Goal: Find specific page/section: Find specific page/section

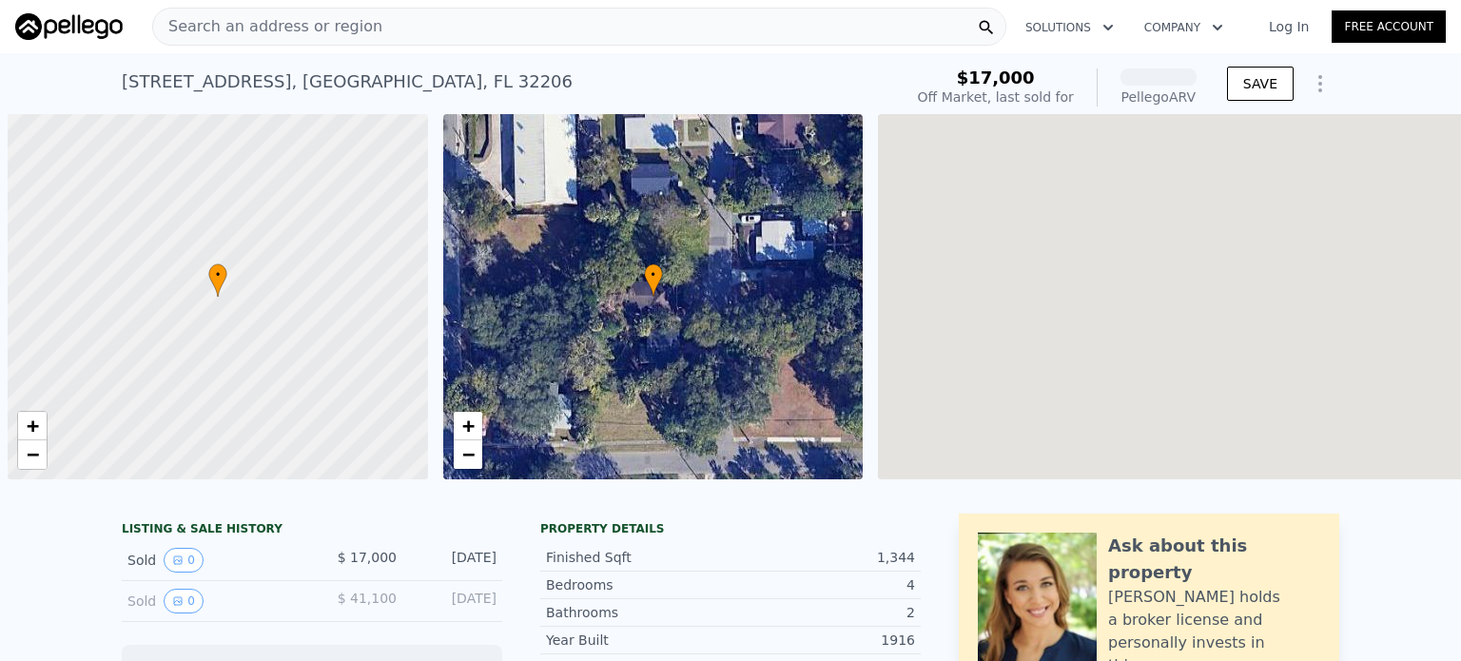
scroll to position [0, 8]
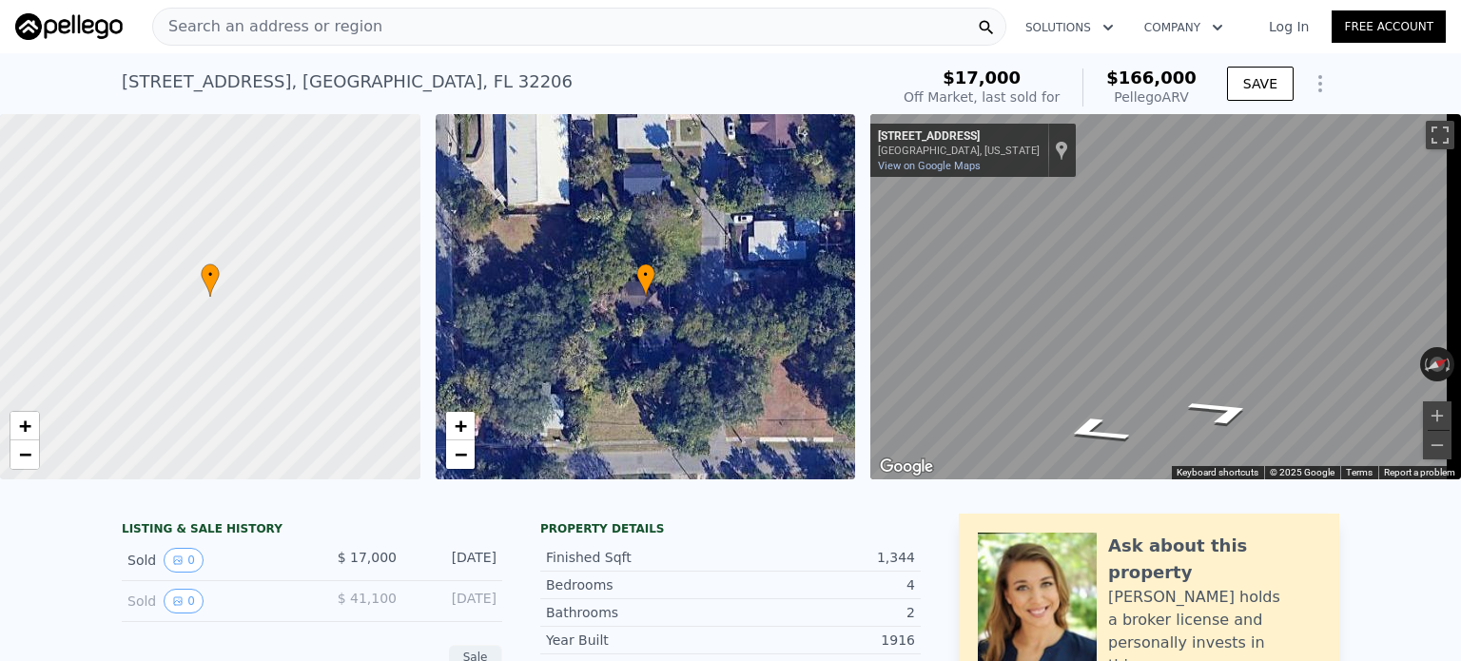
click at [829, 300] on div "• + − • + − ← Move left → Move right ↑ Move up ↓ Move down + Zoom in - Zoom out…" at bounding box center [730, 296] width 1461 height 365
click at [1460, 279] on div "Search an address or region Solutions Company Open main menu Log In Free Accoun…" at bounding box center [730, 330] width 1461 height 661
click at [864, 293] on div "← Move left → Move right ↑ Move up ↓ Move down + Zoom in - Zoom out [STREET_ADD…" at bounding box center [1158, 296] width 591 height 365
click at [1130, 378] on icon "Go South, Mars St" at bounding box center [1121, 382] width 142 height 42
click at [930, 170] on link "View on Google Maps" at bounding box center [929, 166] width 103 height 12
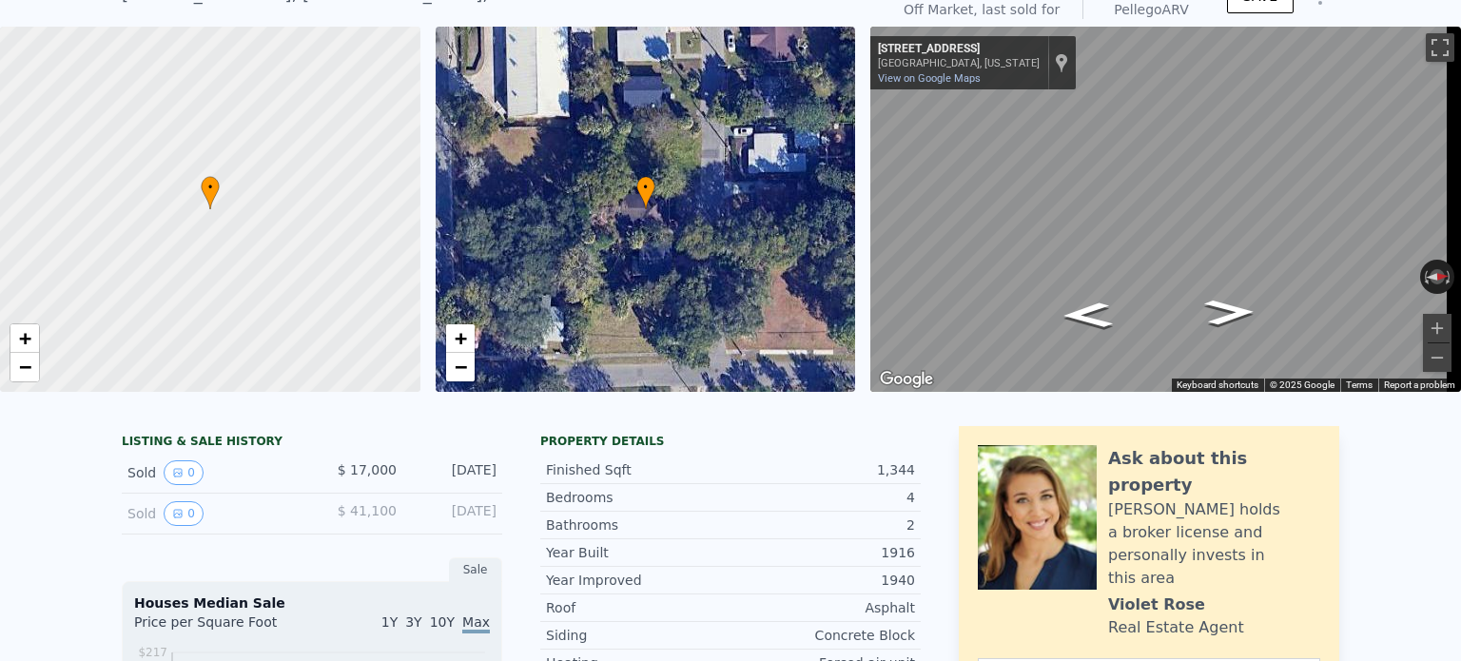
scroll to position [0, 0]
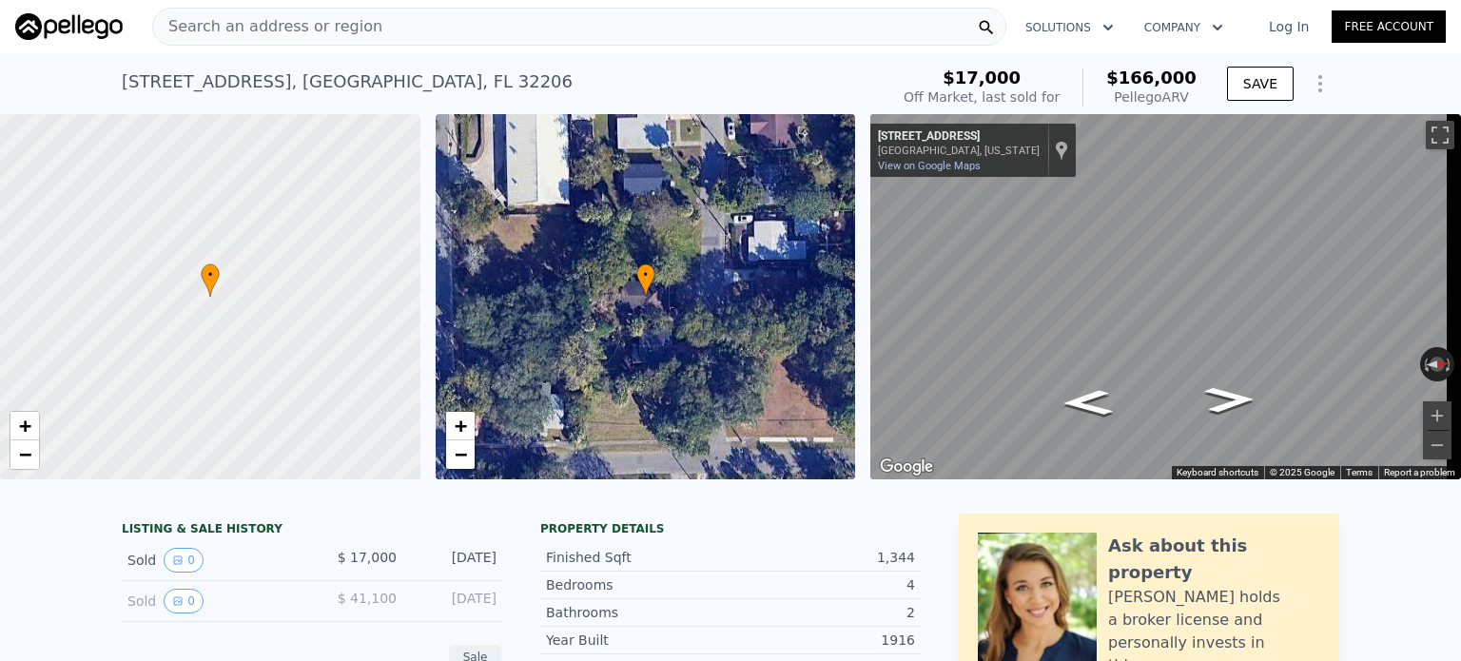
click at [419, 32] on div "Search an address or region" at bounding box center [579, 27] width 854 height 38
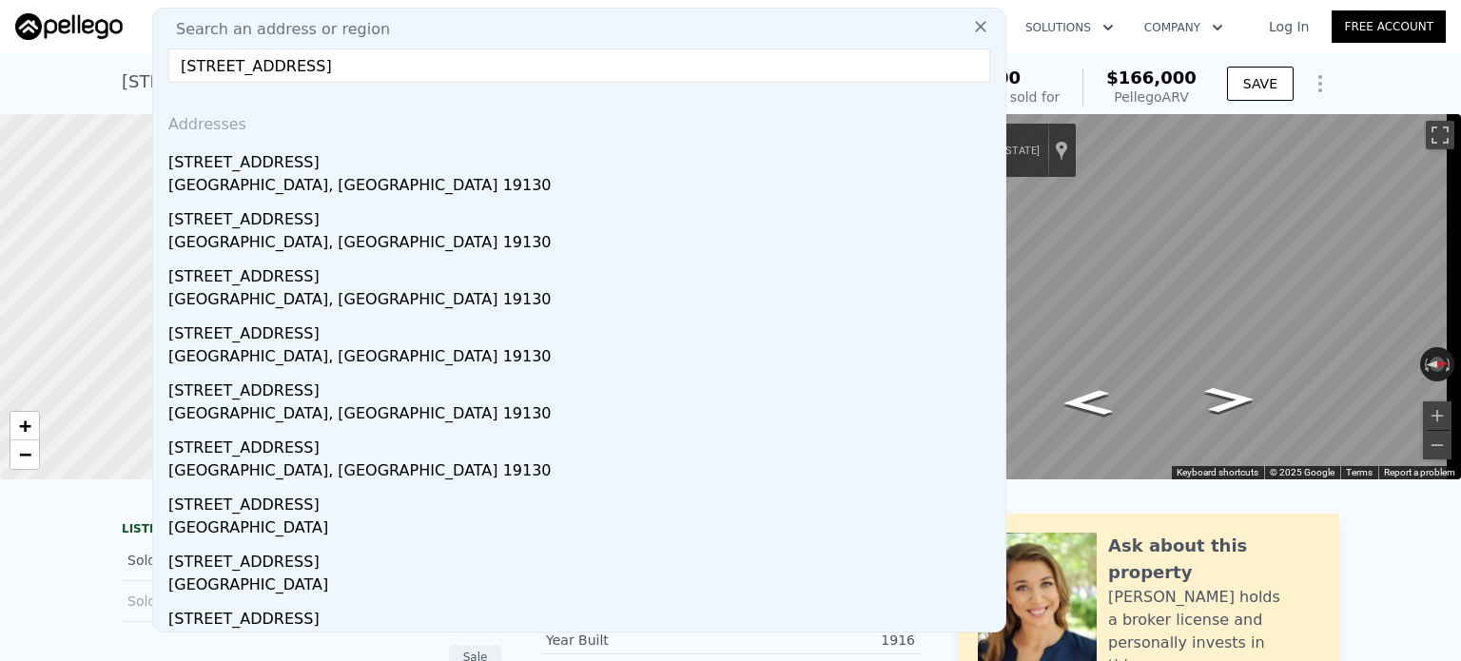
drag, startPoint x: 274, startPoint y: 63, endPoint x: 129, endPoint y: 80, distance: 145.6
click at [339, 63] on input "[STREET_ADDRESS]" at bounding box center [579, 66] width 822 height 34
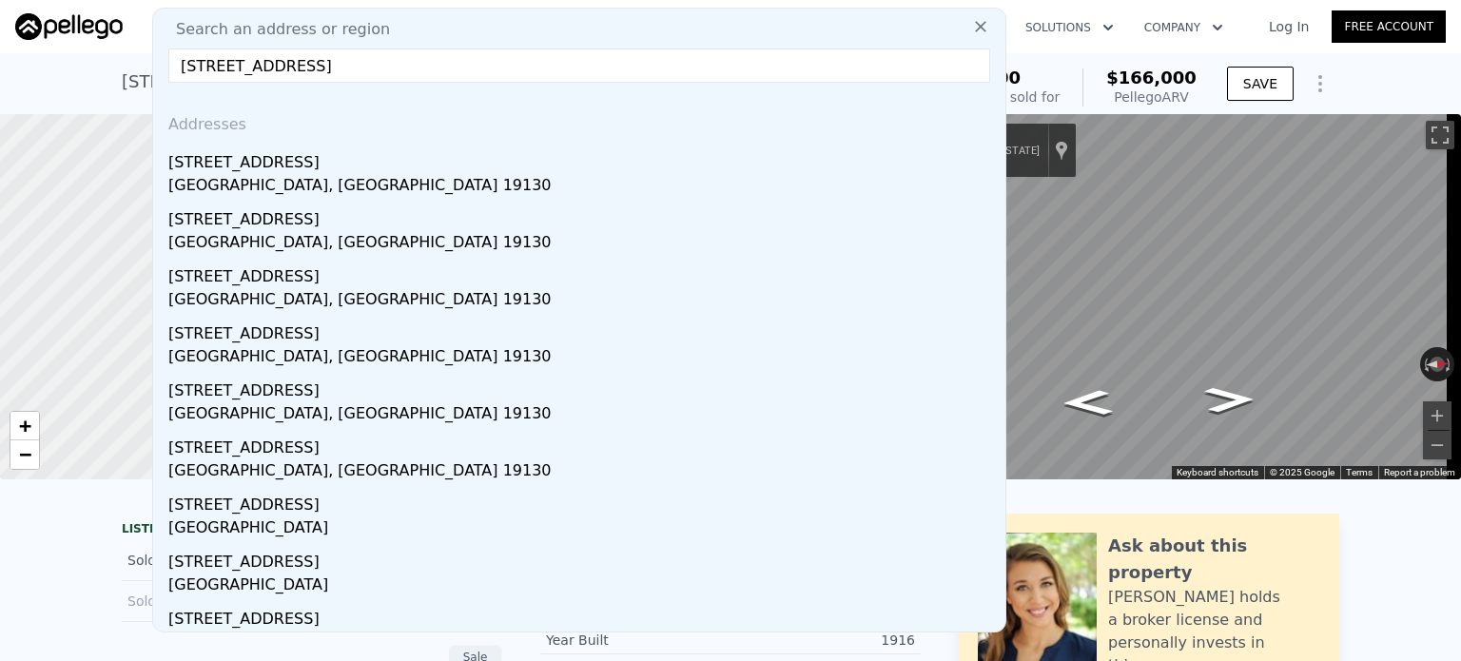
paste input "[STREET_ADDRESS]"
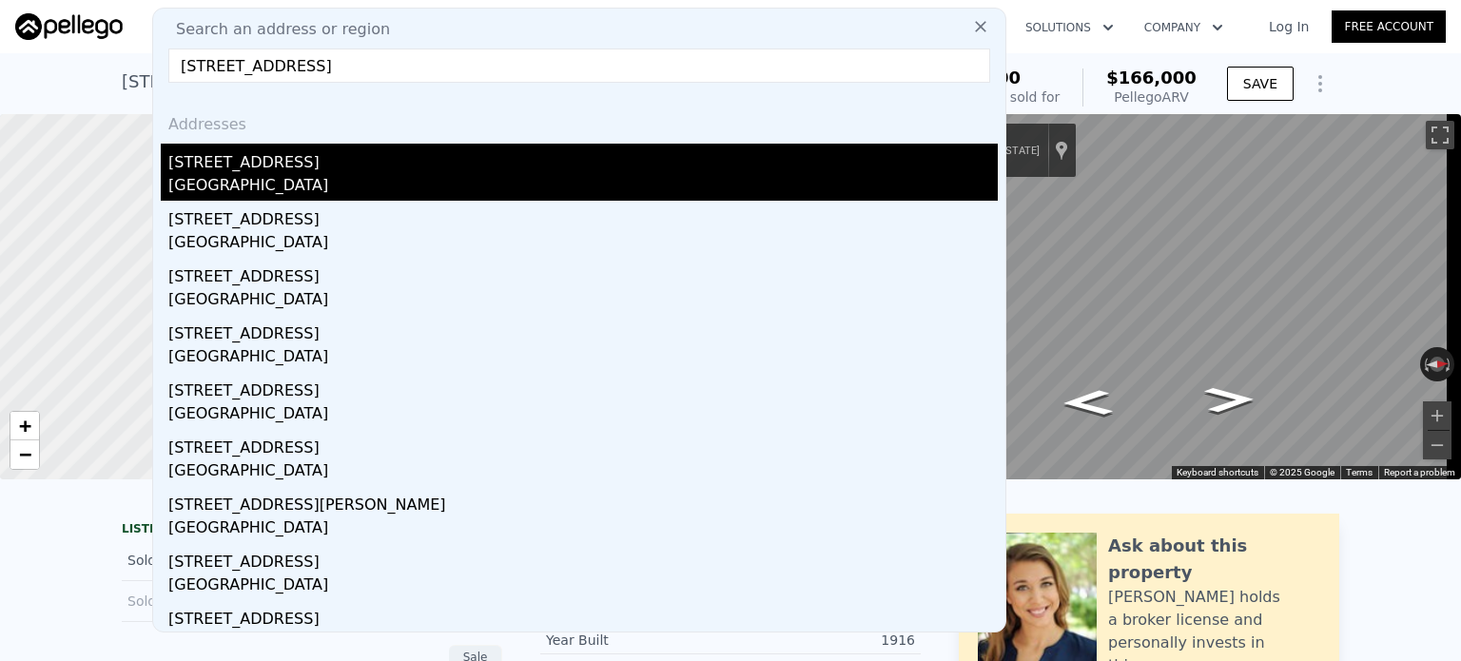
type input "[STREET_ADDRESS]"
click at [251, 171] on div "[STREET_ADDRESS]" at bounding box center [583, 159] width 830 height 30
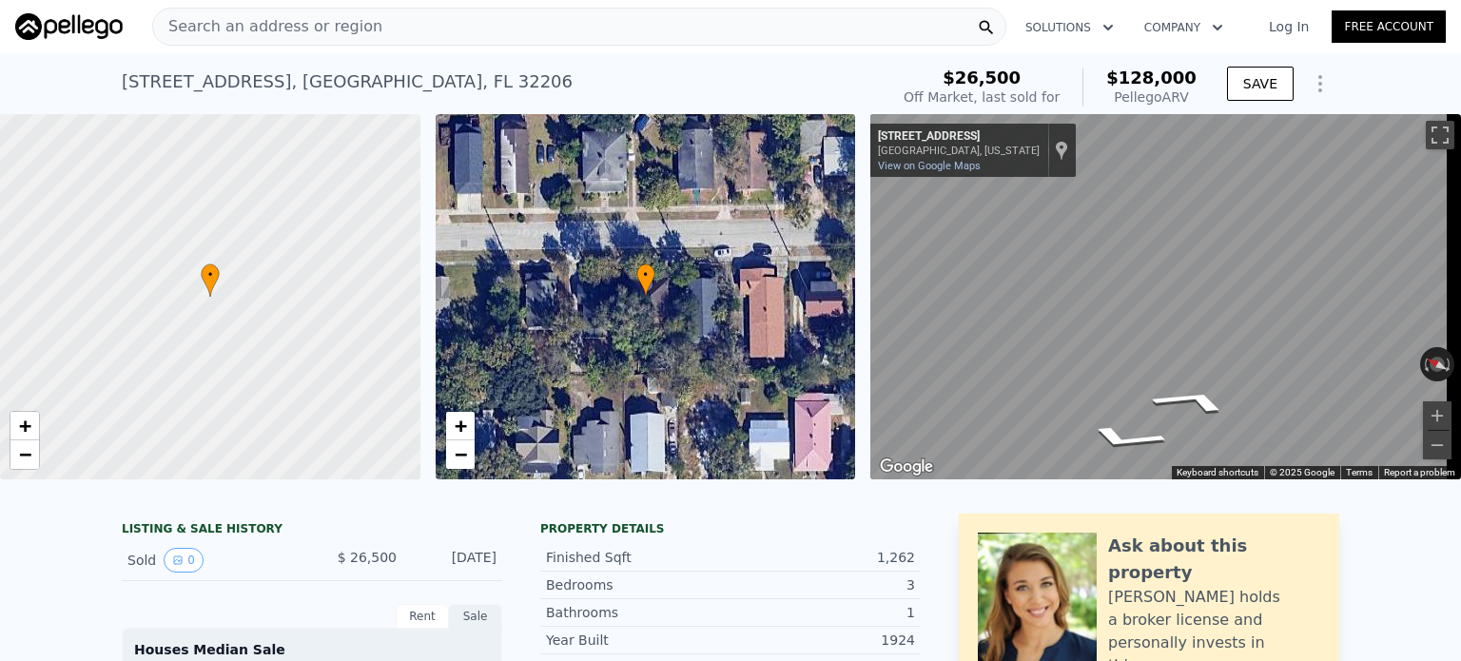
click at [824, 297] on div "• + − • + − ← Move left → Move right ↑ Move up ↓ Move down + Zoom in - Zoom out…" at bounding box center [730, 296] width 1461 height 365
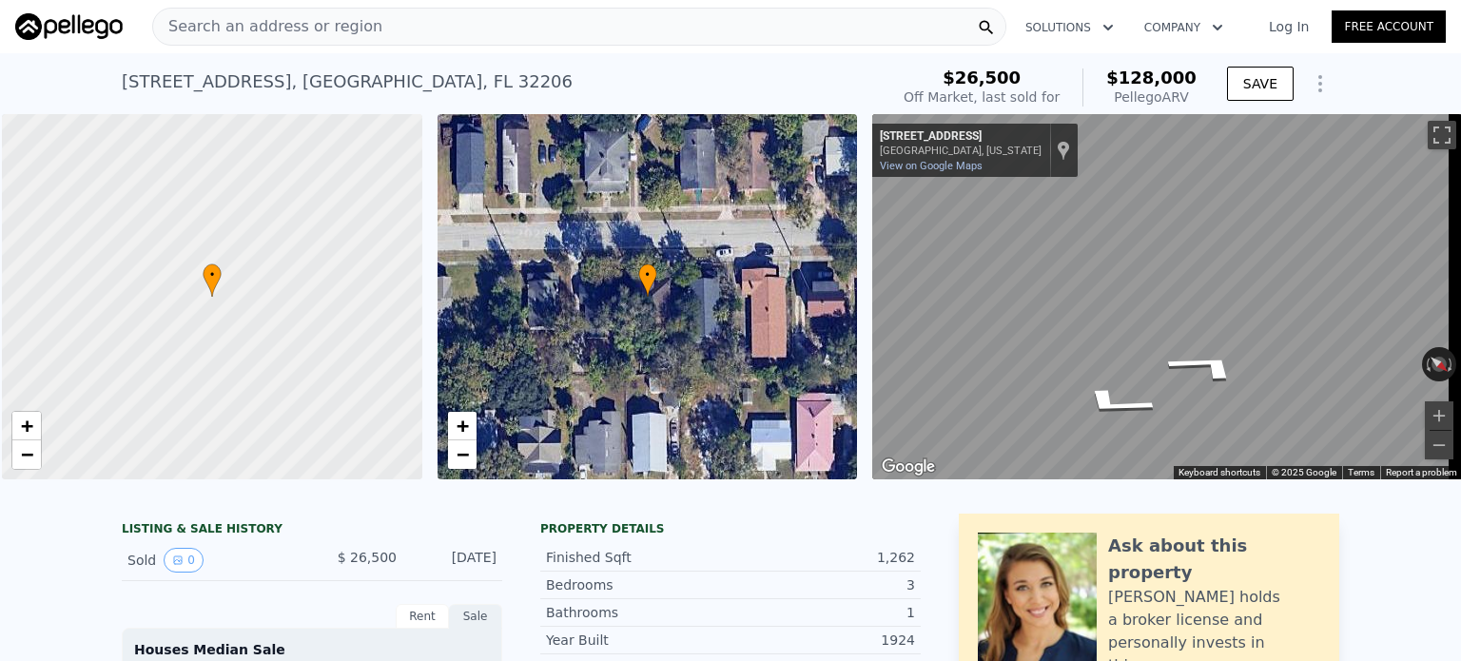
scroll to position [0, 8]
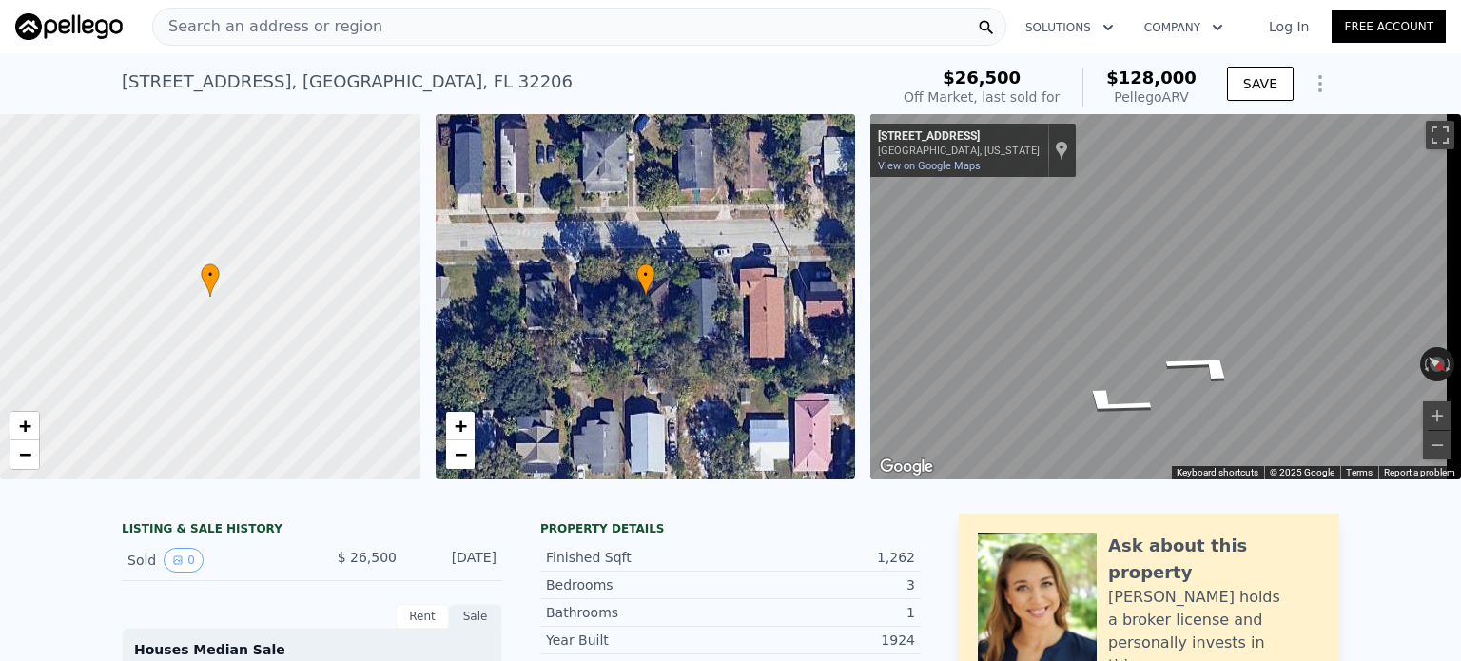
click at [351, 29] on span "Search an address or region" at bounding box center [267, 26] width 229 height 23
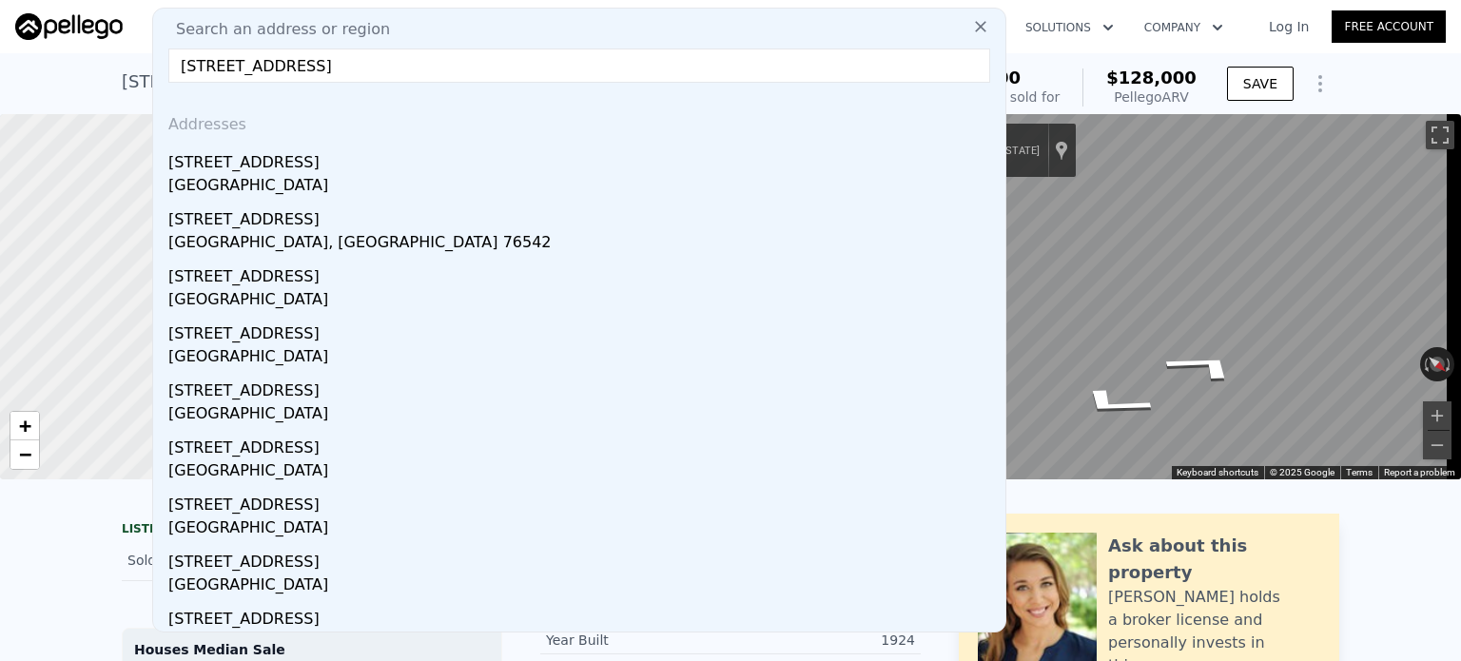
click at [338, 75] on input "[STREET_ADDRESS]" at bounding box center [579, 66] width 822 height 34
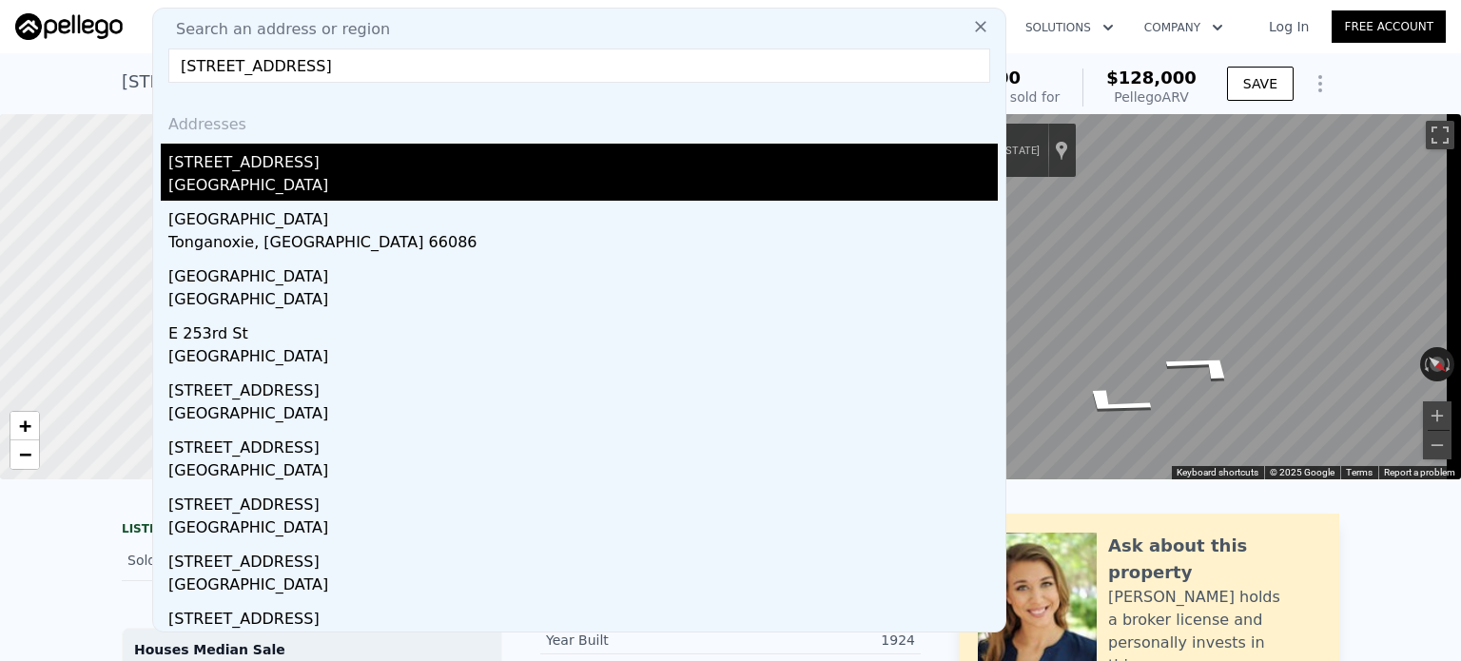
type input "[STREET_ADDRESS]"
click at [292, 170] on div "[STREET_ADDRESS]" at bounding box center [583, 159] width 830 height 30
